Goal: Connect with others: Establish contact or relationships with other users

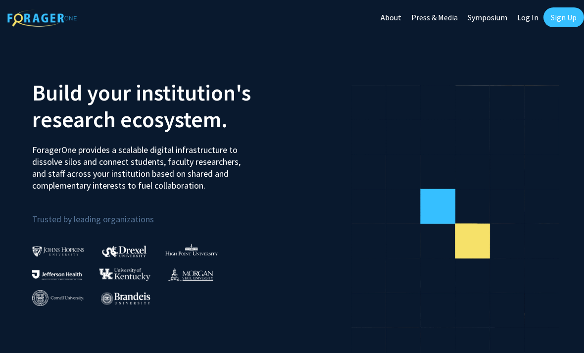
click at [571, 19] on link "Sign Up" at bounding box center [564, 17] width 41 height 20
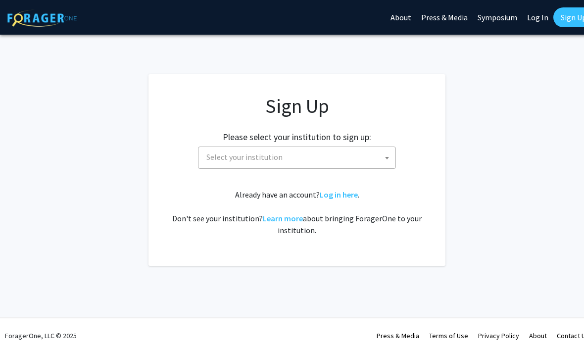
click at [534, 20] on link "Log In" at bounding box center [537, 17] width 31 height 35
select select
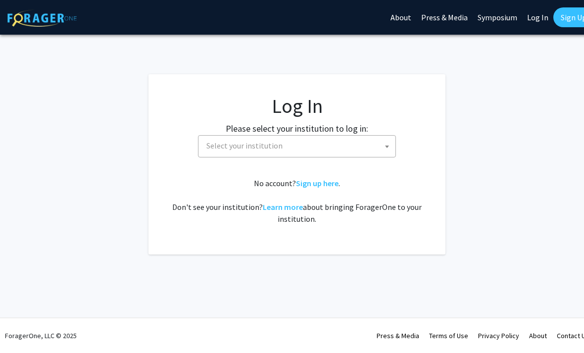
click at [362, 141] on span "Select your institution" at bounding box center [298, 146] width 193 height 20
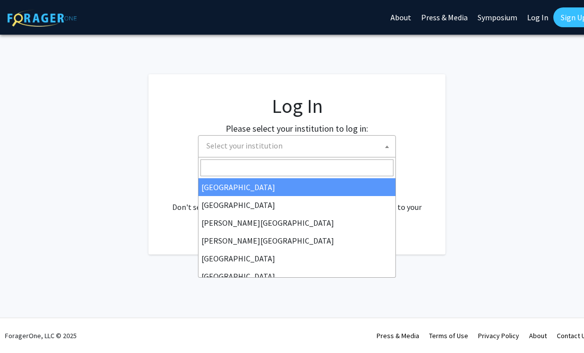
click at [327, 165] on input "Search" at bounding box center [297, 167] width 193 height 17
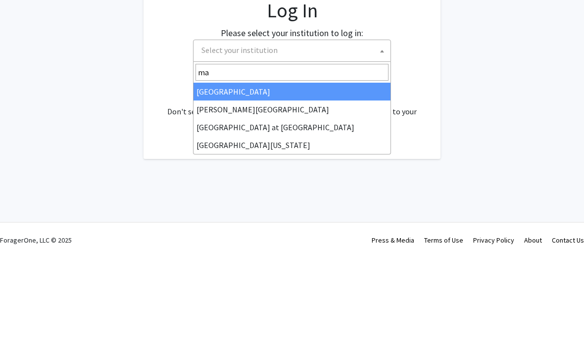
type input "mar"
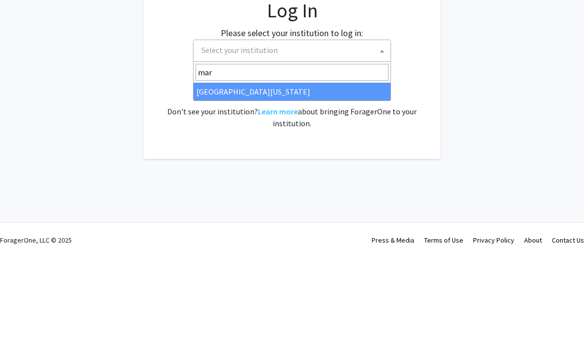
select select "31"
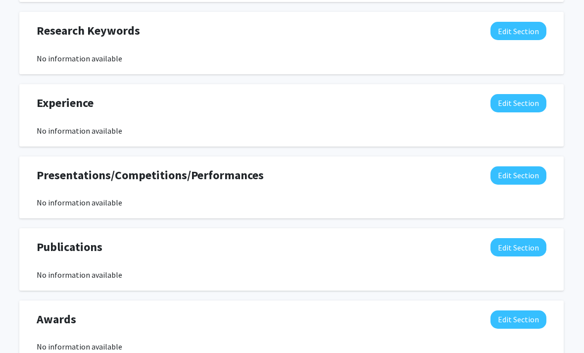
scroll to position [519, 5]
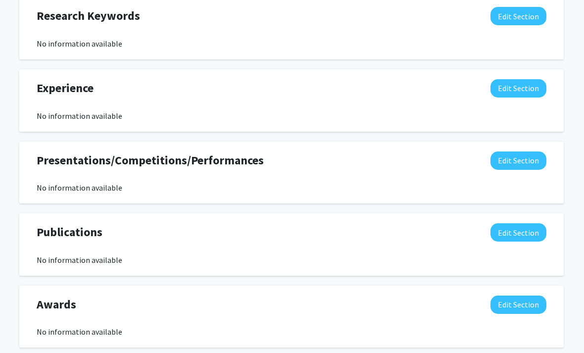
click at [523, 304] on button "Edit Section" at bounding box center [519, 305] width 56 height 18
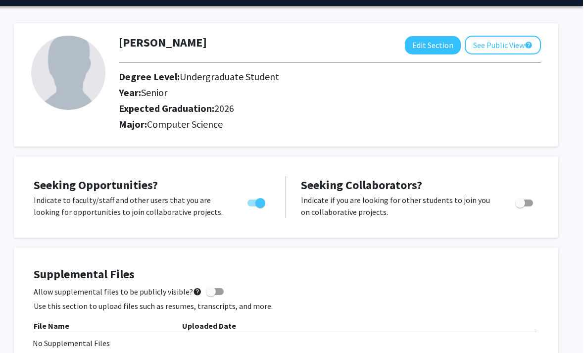
scroll to position [0, 10]
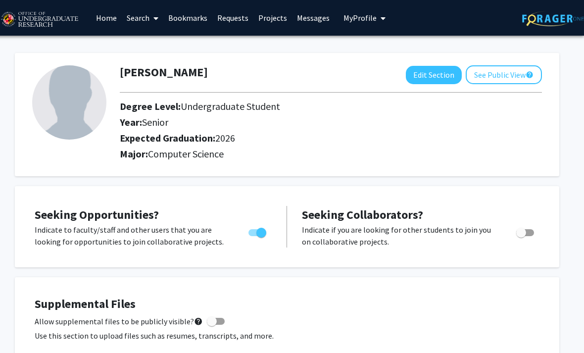
click at [186, 9] on link "Bookmarks" at bounding box center [187, 17] width 49 height 35
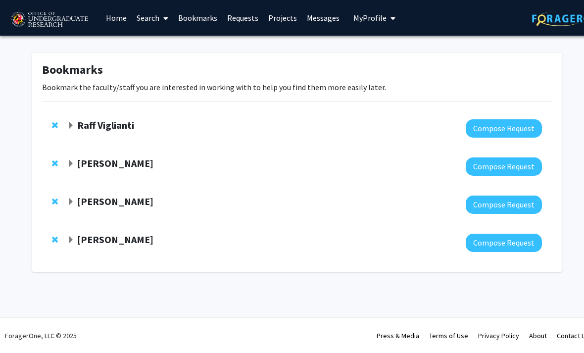
click at [81, 160] on strong "[PERSON_NAME]" at bounding box center [115, 163] width 76 height 12
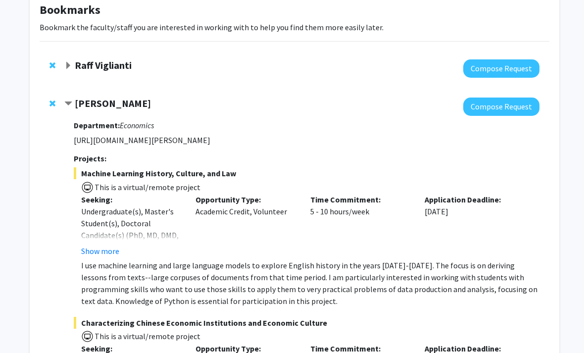
scroll to position [61, 2]
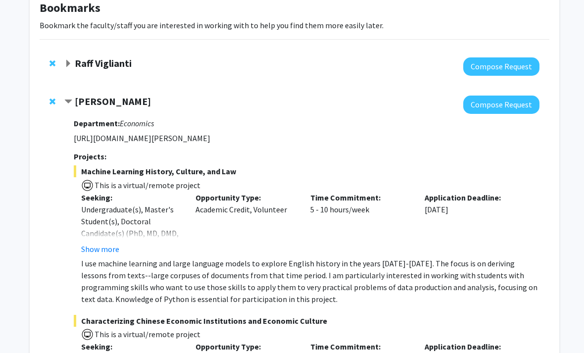
click at [82, 96] on strong "[PERSON_NAME]" at bounding box center [113, 102] width 76 height 12
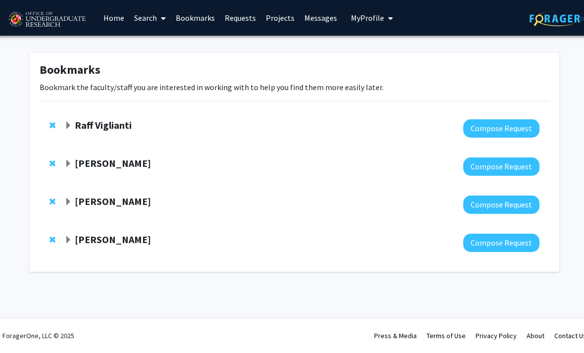
click at [92, 197] on strong "[PERSON_NAME]" at bounding box center [113, 201] width 76 height 12
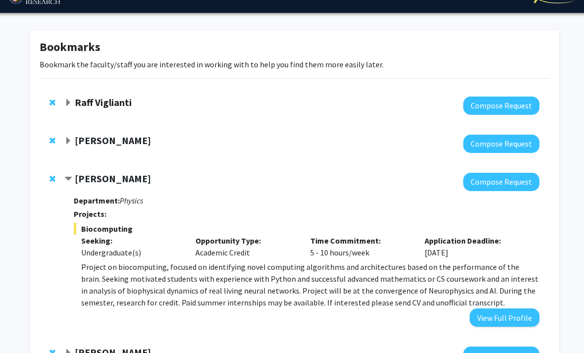
scroll to position [23, 2]
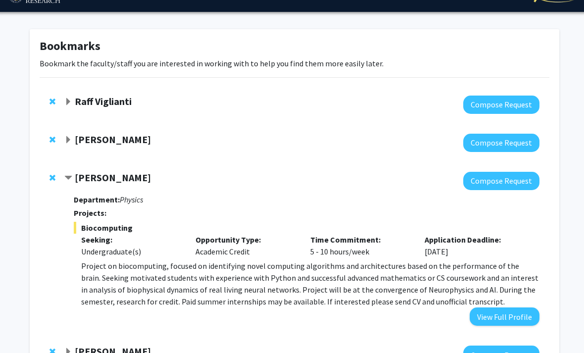
click at [512, 187] on button "Compose Request" at bounding box center [501, 181] width 76 height 18
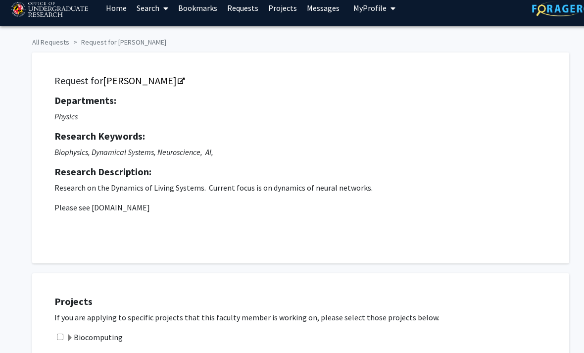
scroll to position [1, 0]
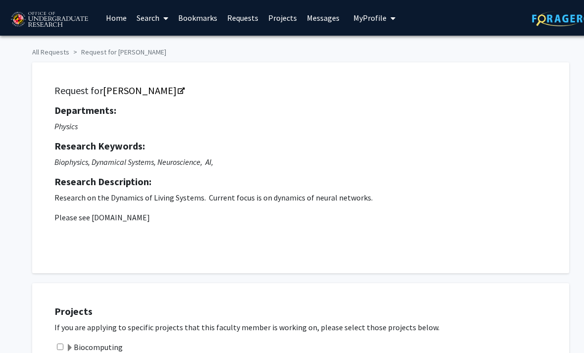
click at [40, 43] on ol "All Requests Request for [PERSON_NAME]" at bounding box center [297, 50] width 530 height 14
click at [212, 15] on link "Bookmarks" at bounding box center [197, 17] width 49 height 35
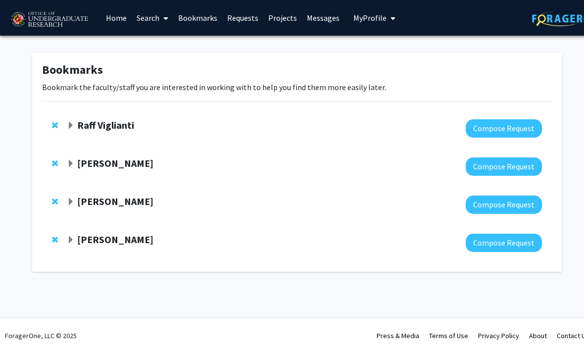
click at [94, 159] on strong "[PERSON_NAME]" at bounding box center [115, 163] width 76 height 12
